Goal: Task Accomplishment & Management: Complete application form

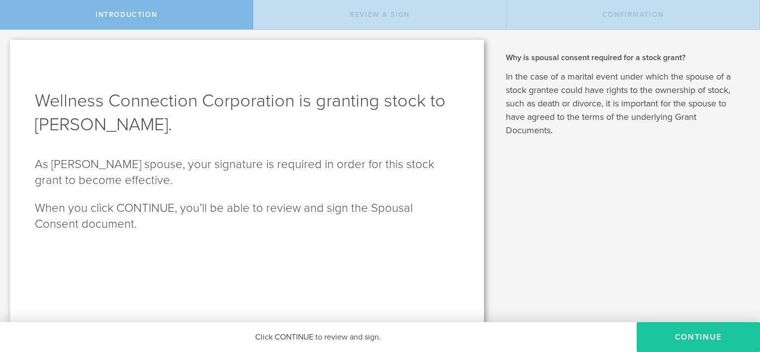
click at [692, 340] on button "CONTINUE" at bounding box center [698, 337] width 123 height 30
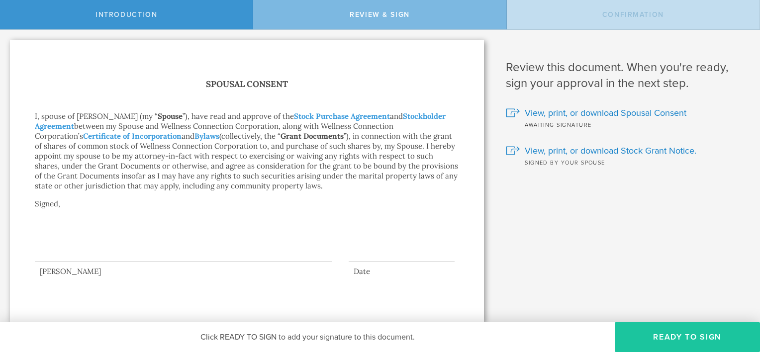
click at [674, 343] on button "Ready to Sign" at bounding box center [687, 337] width 145 height 30
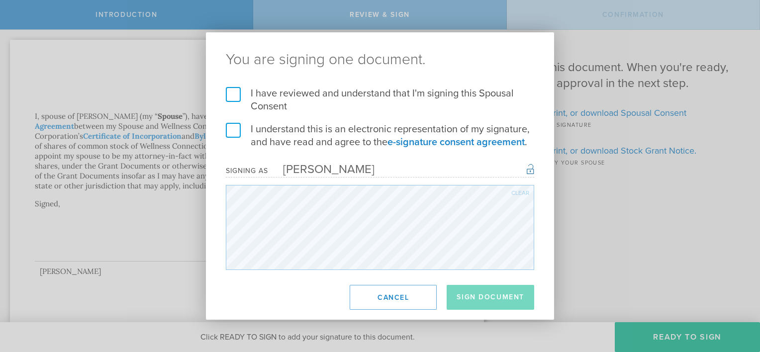
click at [235, 92] on label "I have reviewed and understand that I'm signing this Spousal Consent" at bounding box center [380, 100] width 308 height 26
click at [0, 0] on input "I have reviewed and understand that I'm signing this Spousal Consent" at bounding box center [0, 0] width 0 height 0
click at [240, 131] on label "I understand this is an electronic representation of my signature, and have rea…" at bounding box center [380, 136] width 308 height 26
click at [0, 0] on input "I understand this is an electronic representation of my signature, and have rea…" at bounding box center [0, 0] width 0 height 0
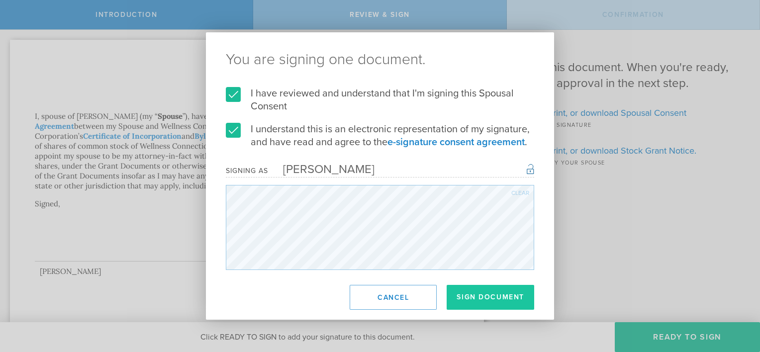
click at [507, 297] on button "Sign Document" at bounding box center [491, 297] width 88 height 25
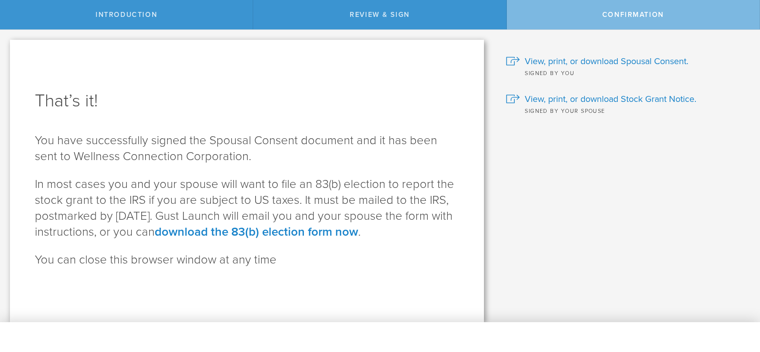
click at [507, 297] on div "Why is spousal consent required for a stock grant? In the case of a marital eve…" at bounding box center [627, 176] width 266 height 292
click at [576, 97] on span "View, print, or download Stock Grant Notice." at bounding box center [611, 98] width 172 height 13
